Goal: Information Seeking & Learning: Learn about a topic

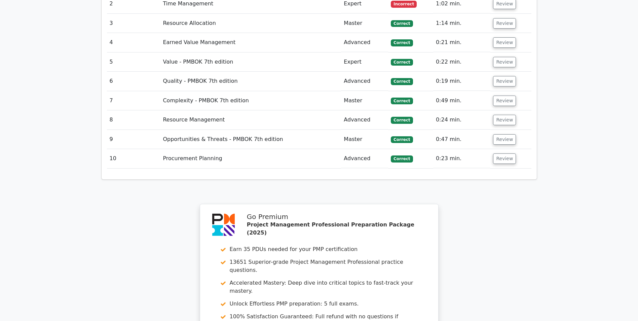
scroll to position [1174, 0]
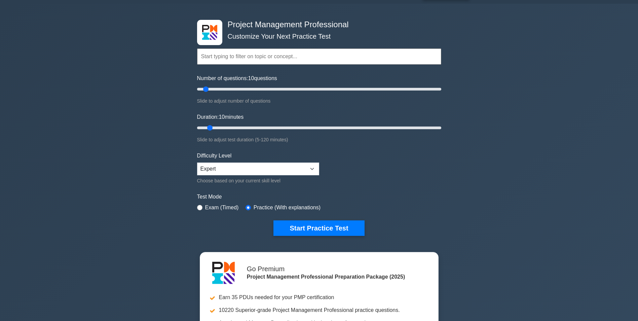
scroll to position [14, 0]
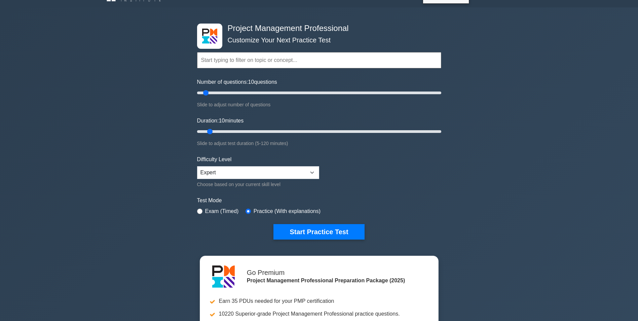
click at [251, 50] on div "Topics Scope Management Time Management Cost Management Quality Management Risk…" at bounding box center [319, 51] width 244 height 38
click at [248, 58] on input "text" at bounding box center [319, 60] width 244 height 16
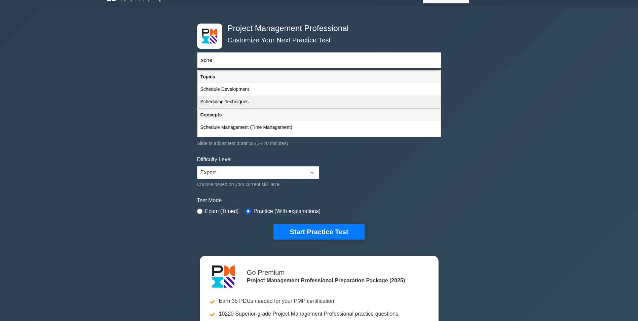
click at [236, 101] on div "Scheduling Techniques" at bounding box center [319, 102] width 243 height 12
type input "Scheduling Techniques"
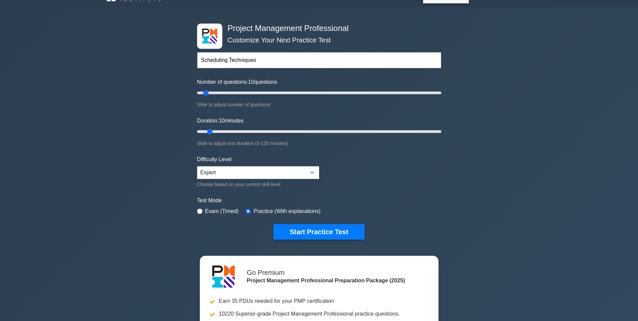
click at [467, 185] on div "Project Management Professional Customize Your Next Practice Test Scheduling Te…" at bounding box center [319, 212] width 638 height 410
